Goal: Check status: Check status

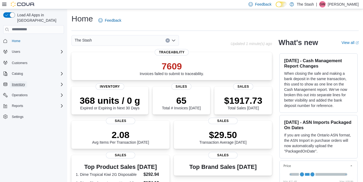
click at [18, 82] on span "Inventory" at bounding box center [18, 84] width 13 height 4
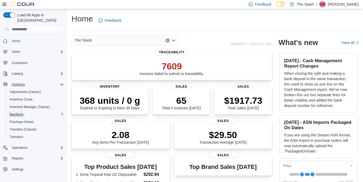
click at [19, 112] on span "Manifests" at bounding box center [17, 114] width 14 height 4
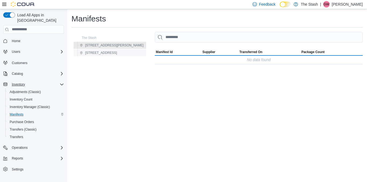
click at [100, 52] on span "[STREET_ADDRESS]" at bounding box center [101, 53] width 32 height 4
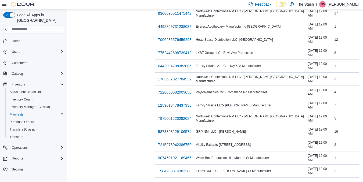
scroll to position [460, 0]
click at [158, 155] on span "9074601921169465" at bounding box center [175, 157] width 34 height 5
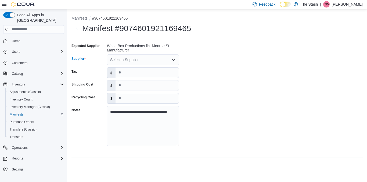
click at [173, 60] on icon "Open list of options" at bounding box center [173, 60] width 4 height 4
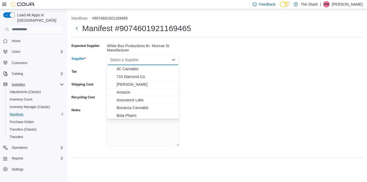
drag, startPoint x: 173, startPoint y: 60, endPoint x: 176, endPoint y: 60, distance: 3.2
click at [173, 60] on icon "Close list of options" at bounding box center [173, 60] width 4 height 4
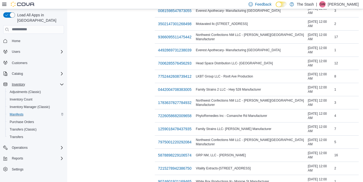
scroll to position [460, 0]
